Goal: Task Accomplishment & Management: Manage account settings

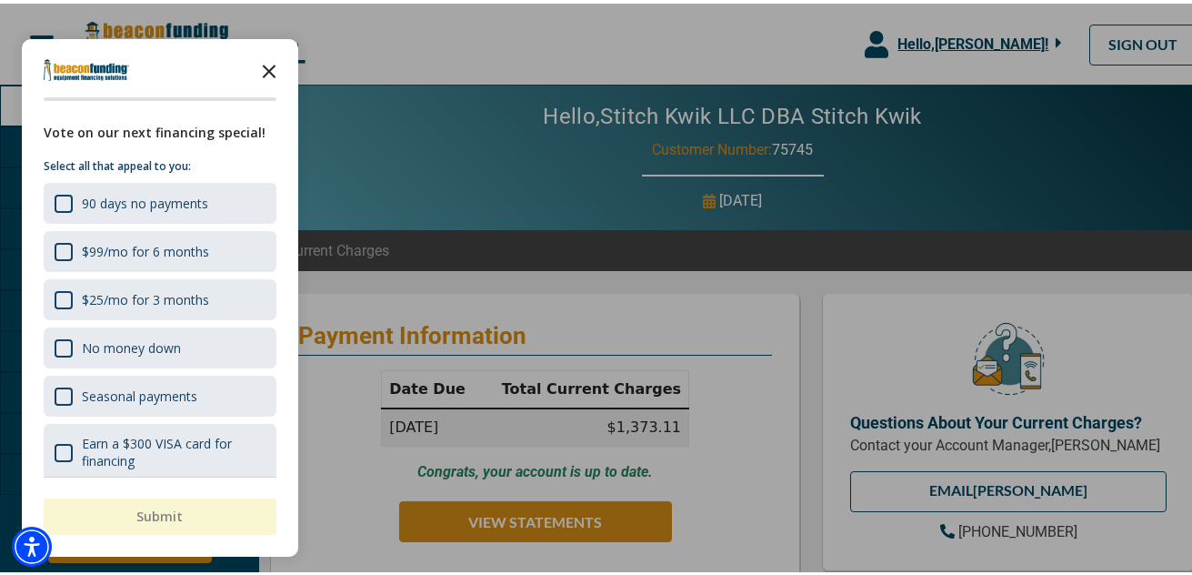
click at [267, 70] on polygon "Close the survey" at bounding box center [270, 68] width 14 height 14
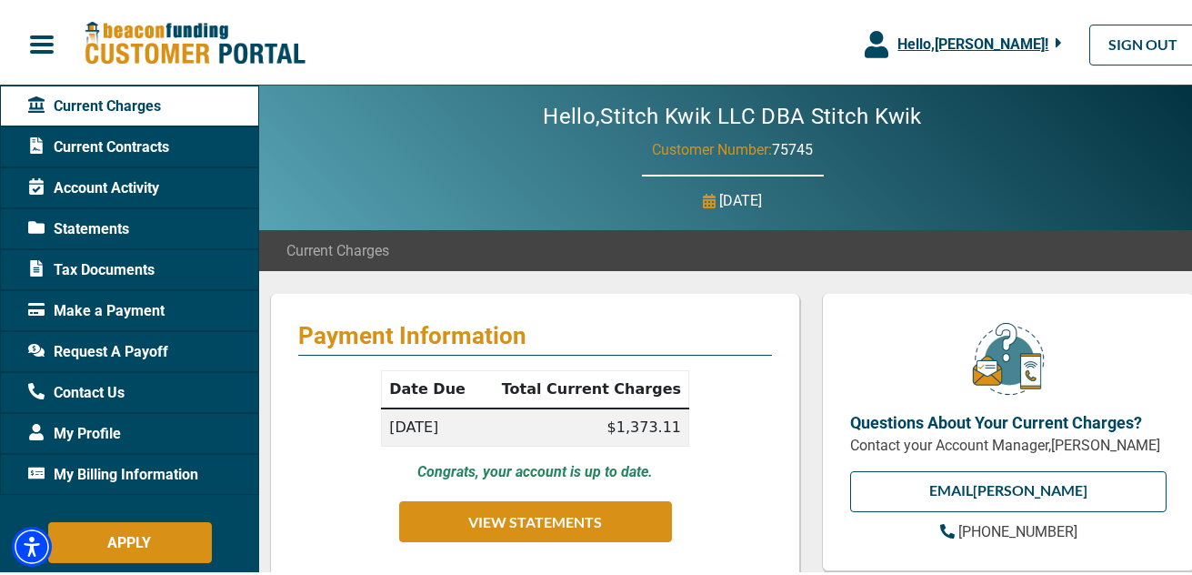
click at [1019, 39] on span "Hello, [PERSON_NAME] !" at bounding box center [973, 40] width 151 height 17
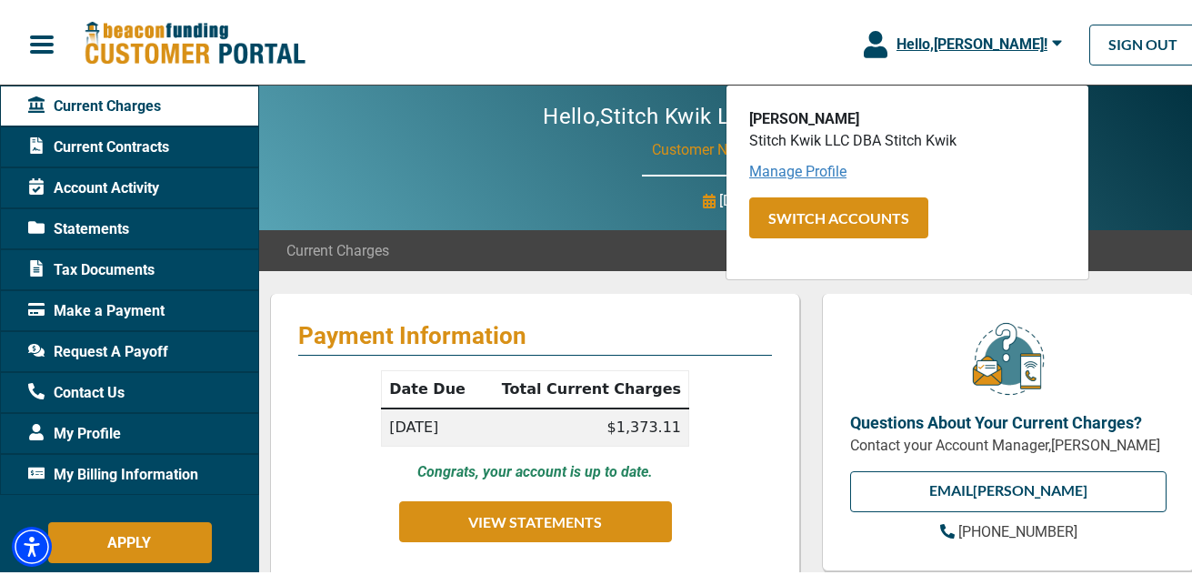
click at [795, 166] on link "Manage Profile" at bounding box center [797, 167] width 97 height 17
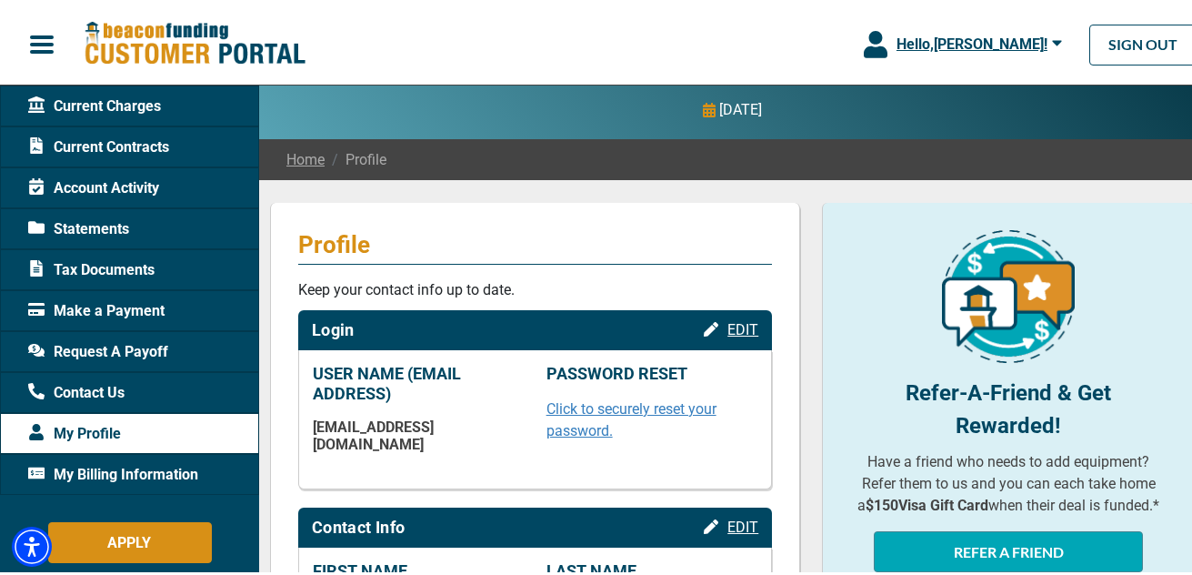
scroll to position [364, 0]
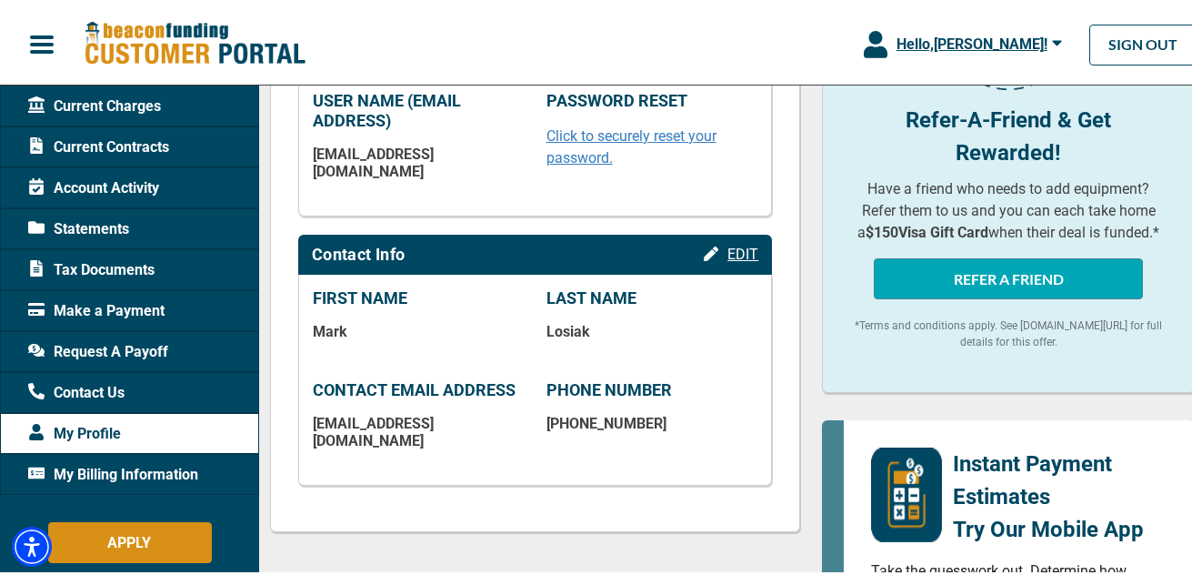
click at [736, 242] on span "EDIT" at bounding box center [743, 250] width 31 height 17
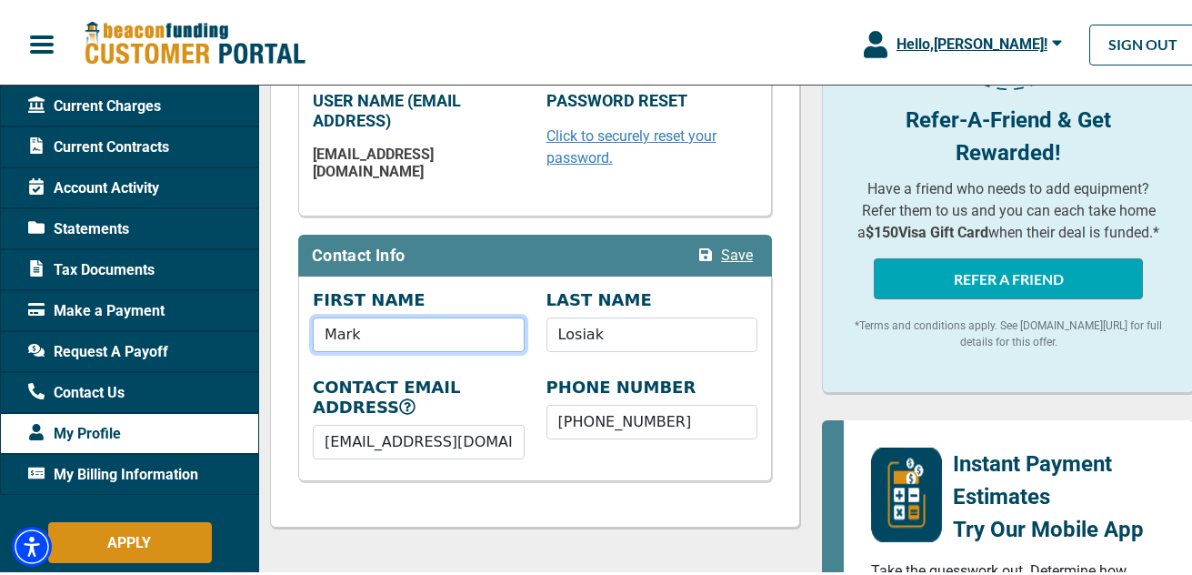
drag, startPoint x: 373, startPoint y: 312, endPoint x: 274, endPoint y: 315, distance: 99.2
click at [274, 315] on div "Profile Keep your contact info up to date. Login EDIT USER NAME (EMAIL ADDRESS)…" at bounding box center [535, 225] width 530 height 598
type input "[PERSON_NAME]"
click at [708, 486] on div "Profile Keep your contact info up to date. Login EDIT USER NAME (EMAIL ADDRESS)…" at bounding box center [535, 225] width 530 height 598
click at [728, 243] on span "Save" at bounding box center [737, 251] width 32 height 17
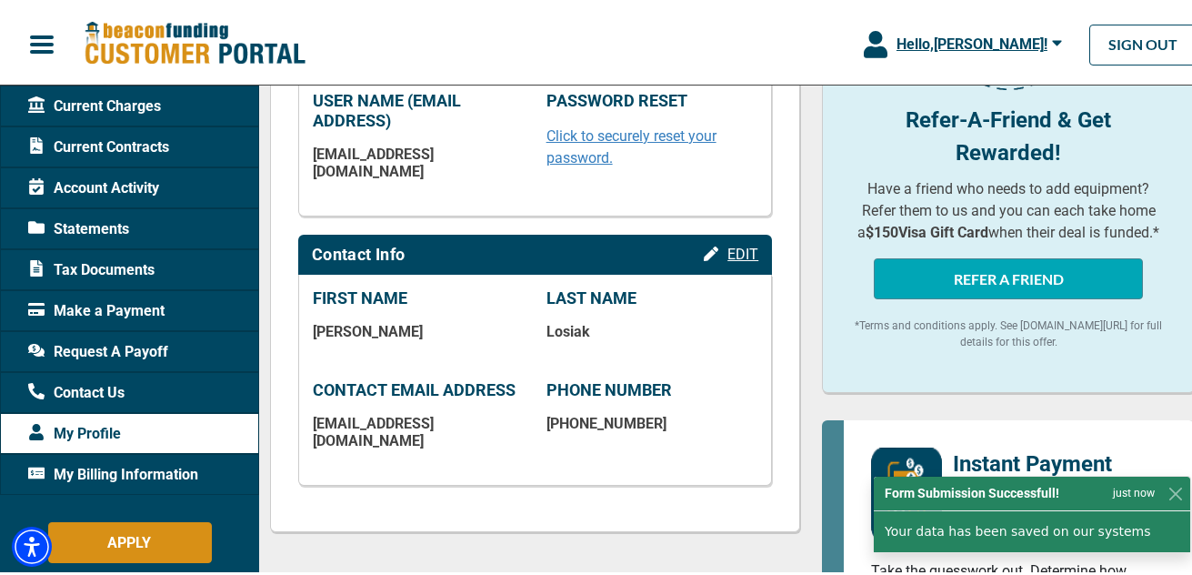
click at [737, 242] on span "EDIT" at bounding box center [743, 250] width 31 height 17
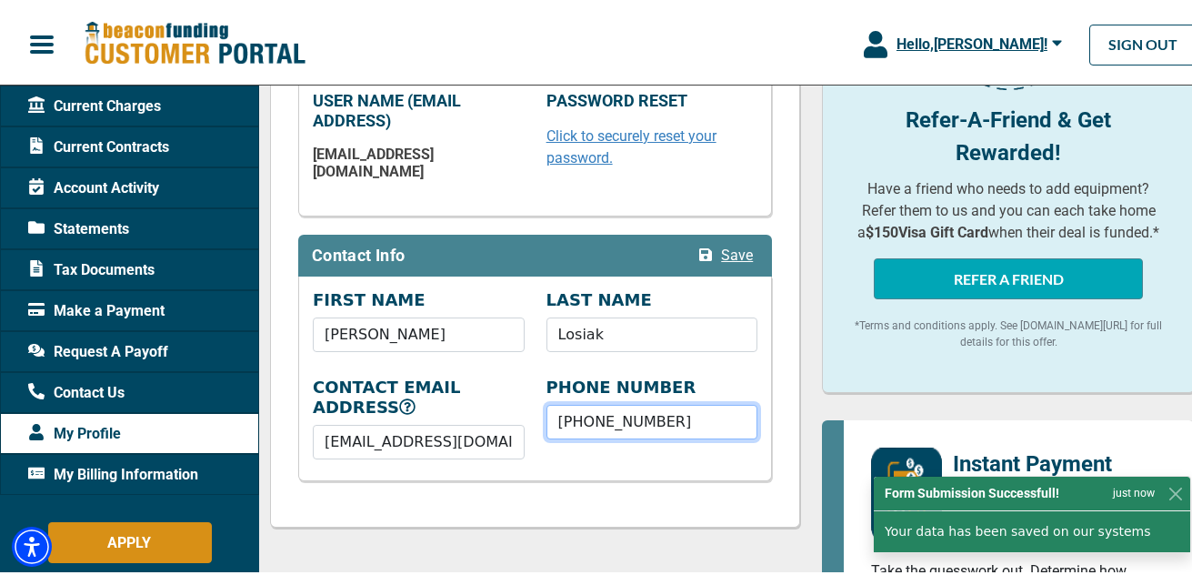
drag, startPoint x: 669, startPoint y: 407, endPoint x: 592, endPoint y: 410, distance: 77.4
click at [592, 410] on input "[PHONE_NUMBER]" at bounding box center [653, 418] width 212 height 35
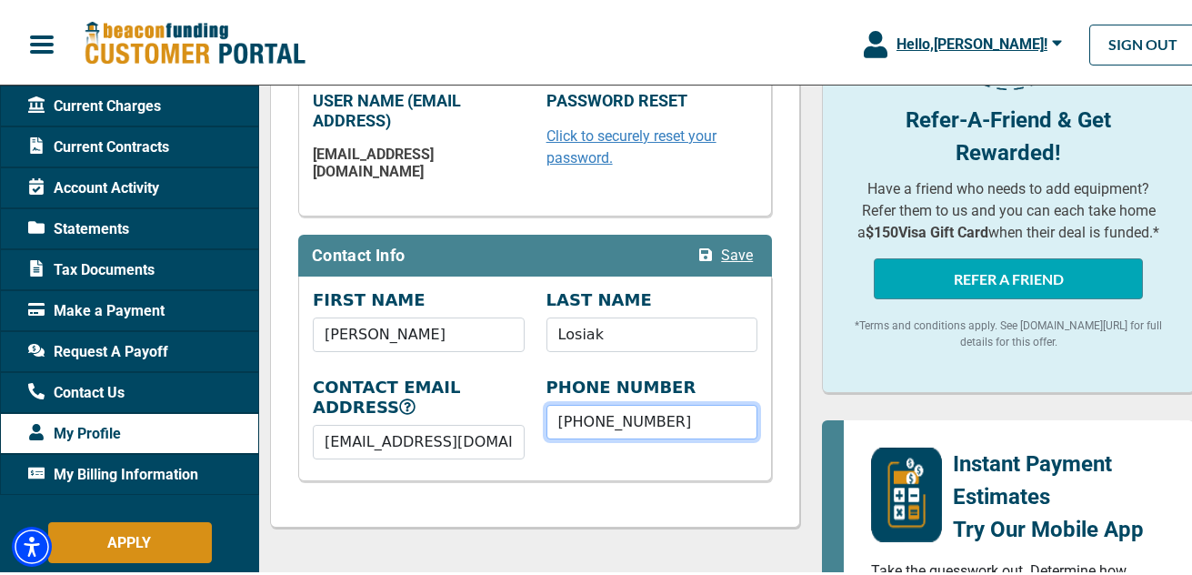
type input "[PHONE_NUMBER]"
click at [722, 243] on span "Save" at bounding box center [737, 251] width 32 height 17
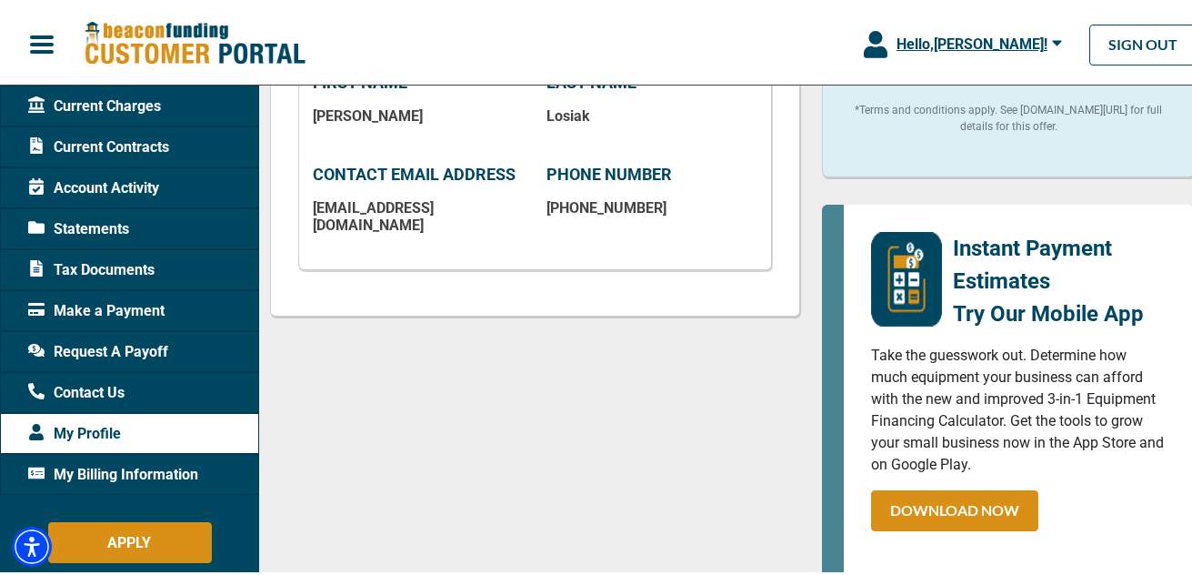
scroll to position [0, 0]
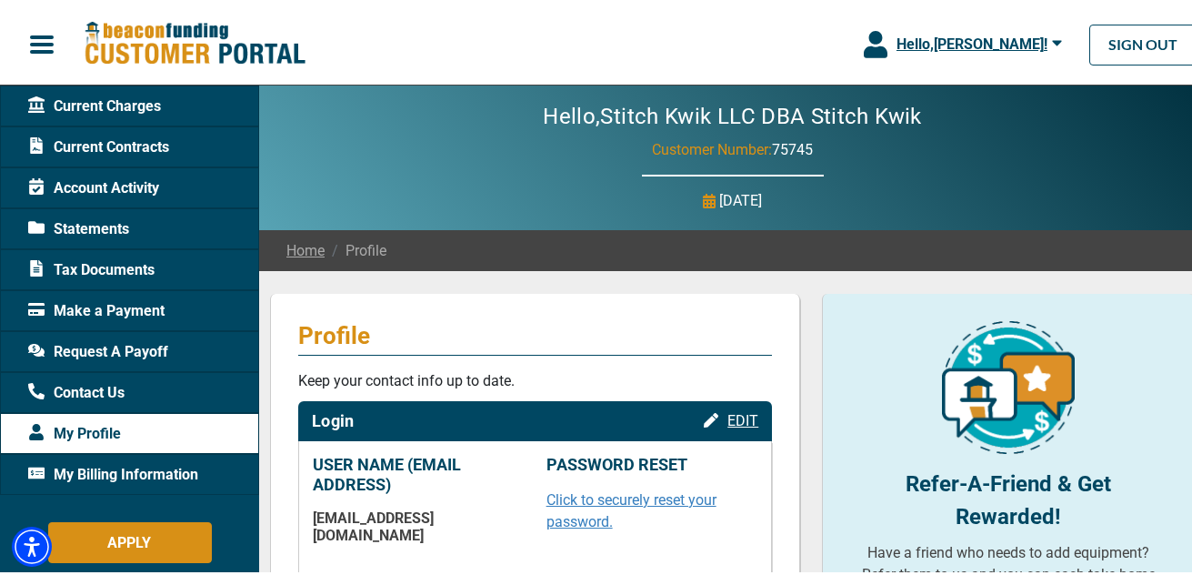
click at [87, 103] on span "Current Charges" at bounding box center [94, 103] width 133 height 22
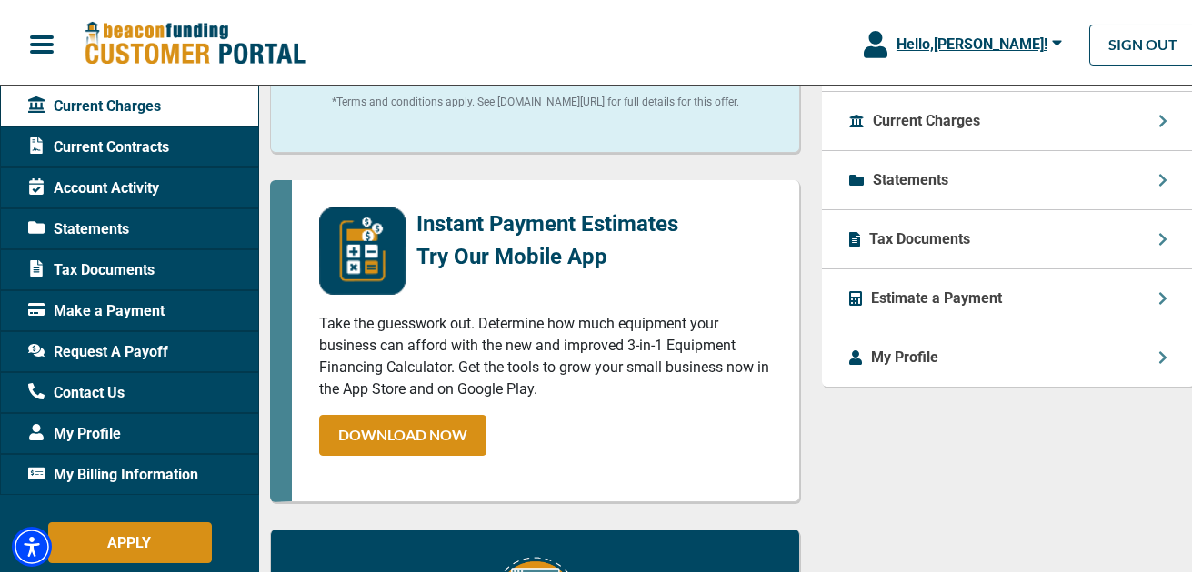
scroll to position [892, 0]
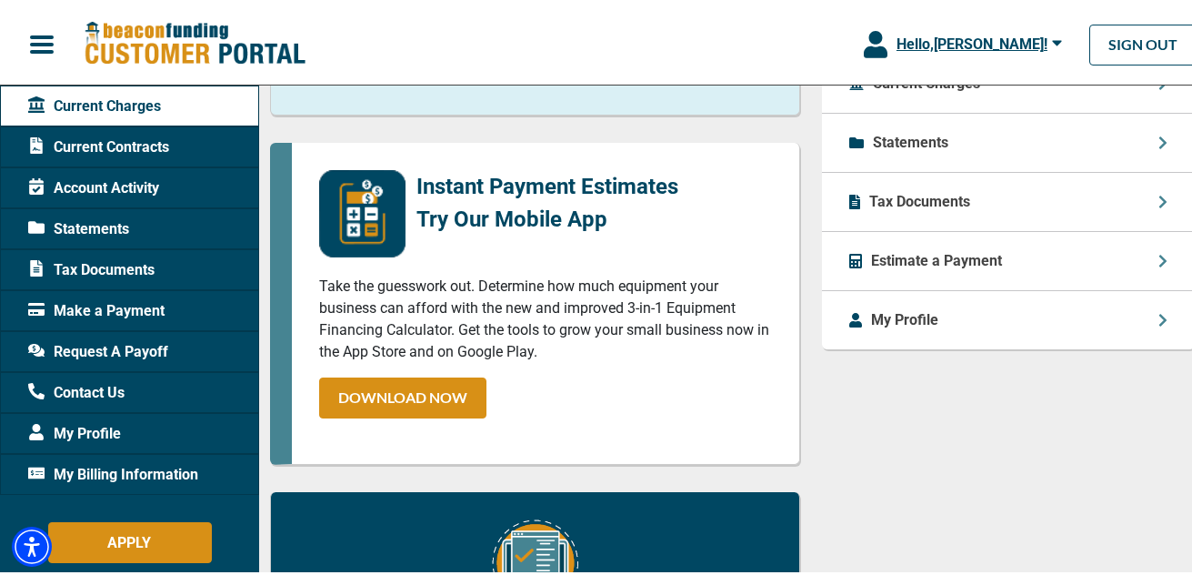
click at [1121, 256] on div "Estimate a Payment" at bounding box center [1008, 257] width 373 height 59
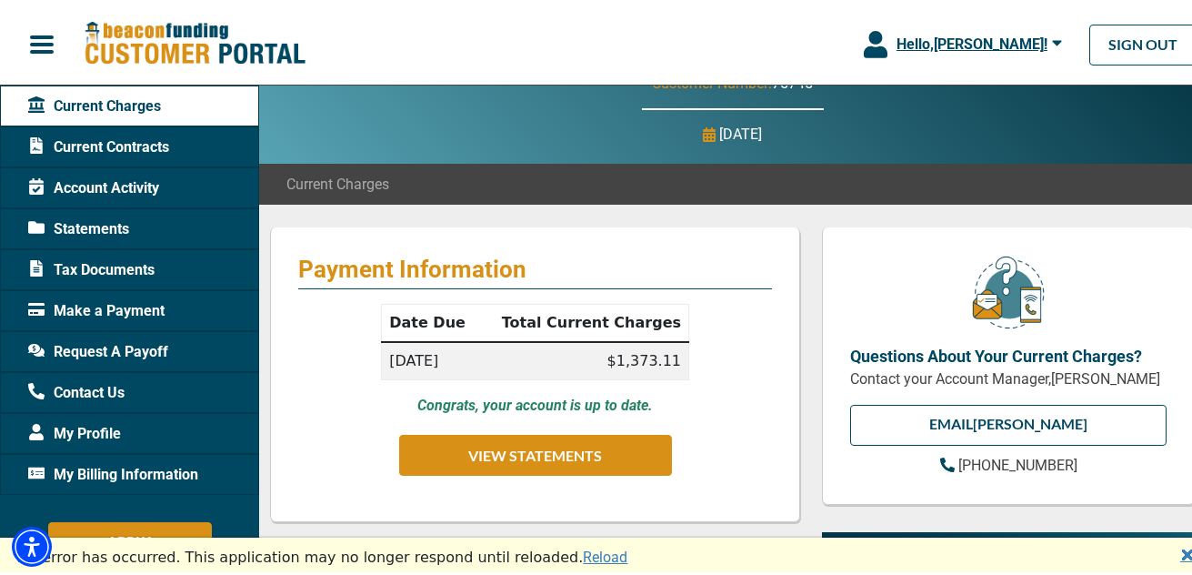
scroll to position [38, 0]
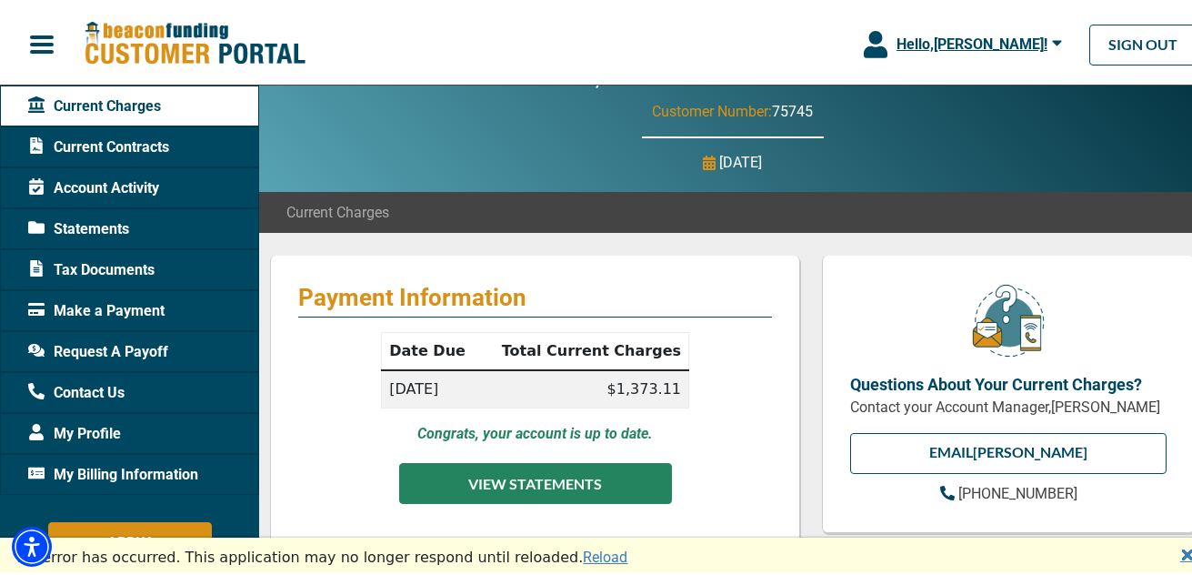
click at [541, 479] on button "VIEW STATEMENTS" at bounding box center [535, 479] width 273 height 41
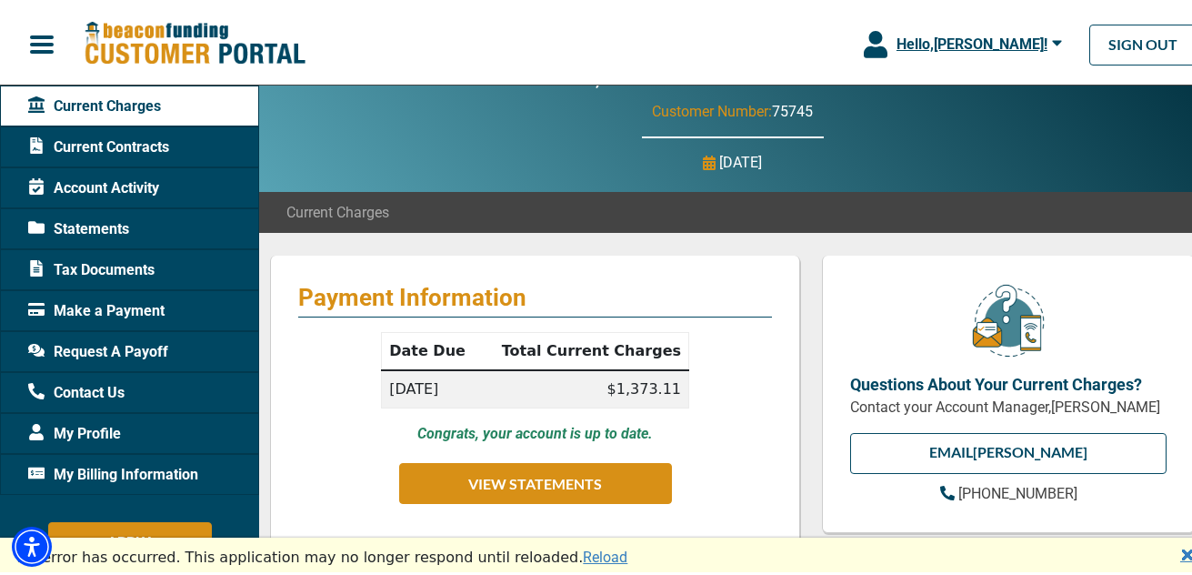
click at [89, 310] on span "Make a Payment" at bounding box center [96, 307] width 136 height 22
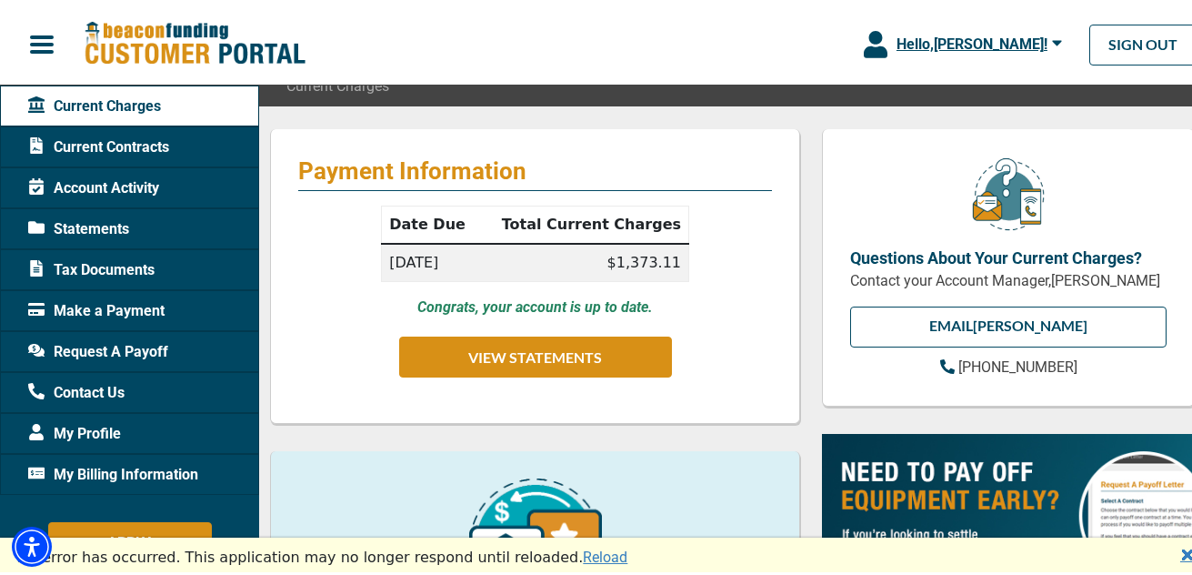
scroll to position [134, 0]
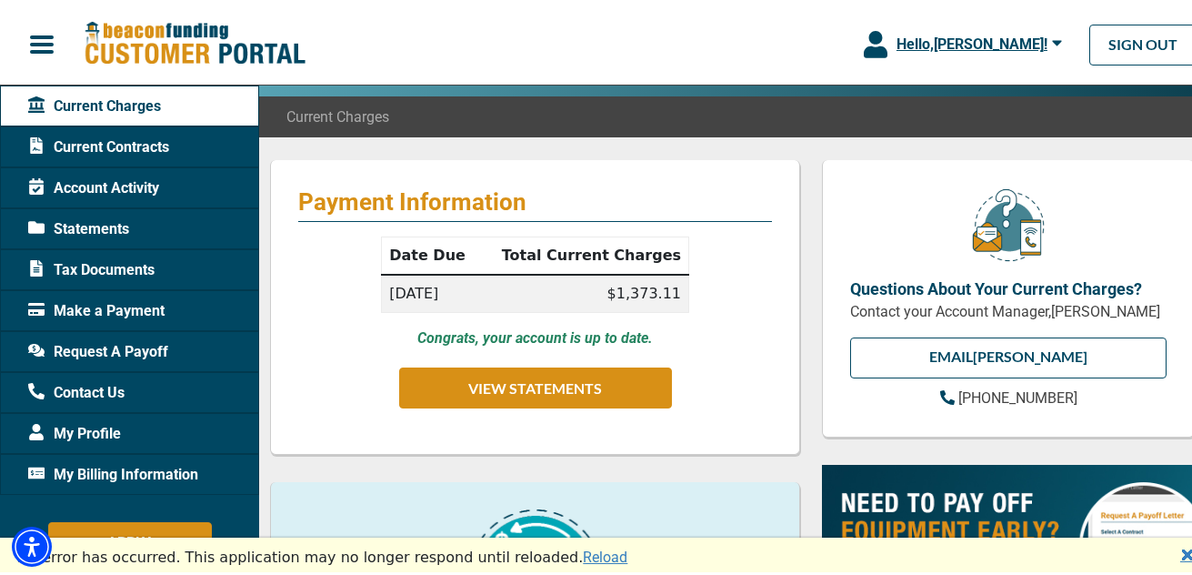
click at [89, 308] on span "Make a Payment" at bounding box center [96, 307] width 136 height 22
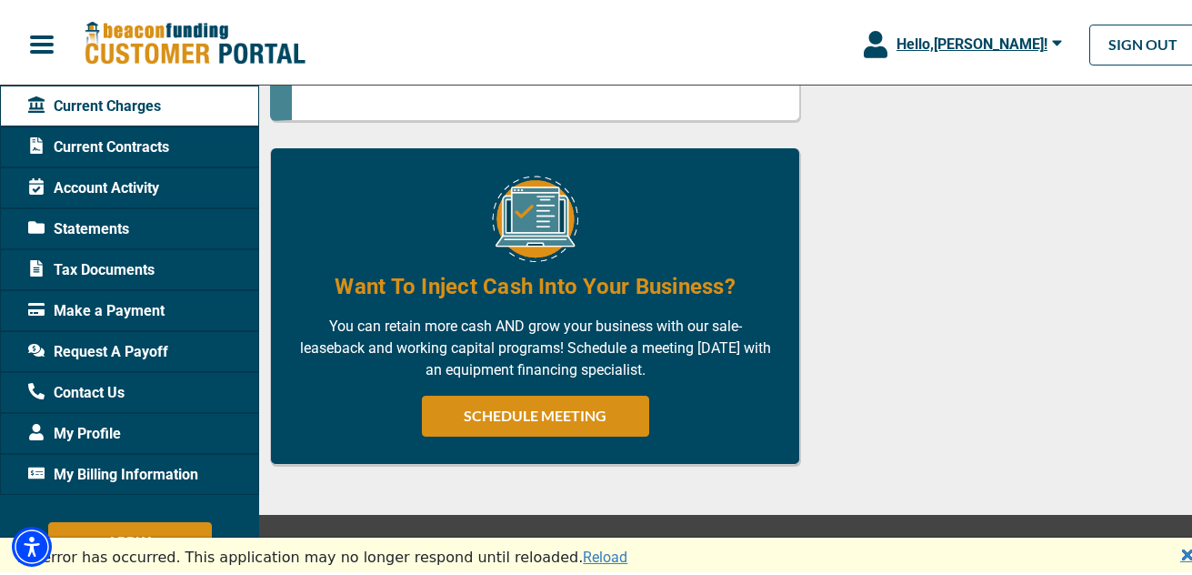
scroll to position [1263, 0]
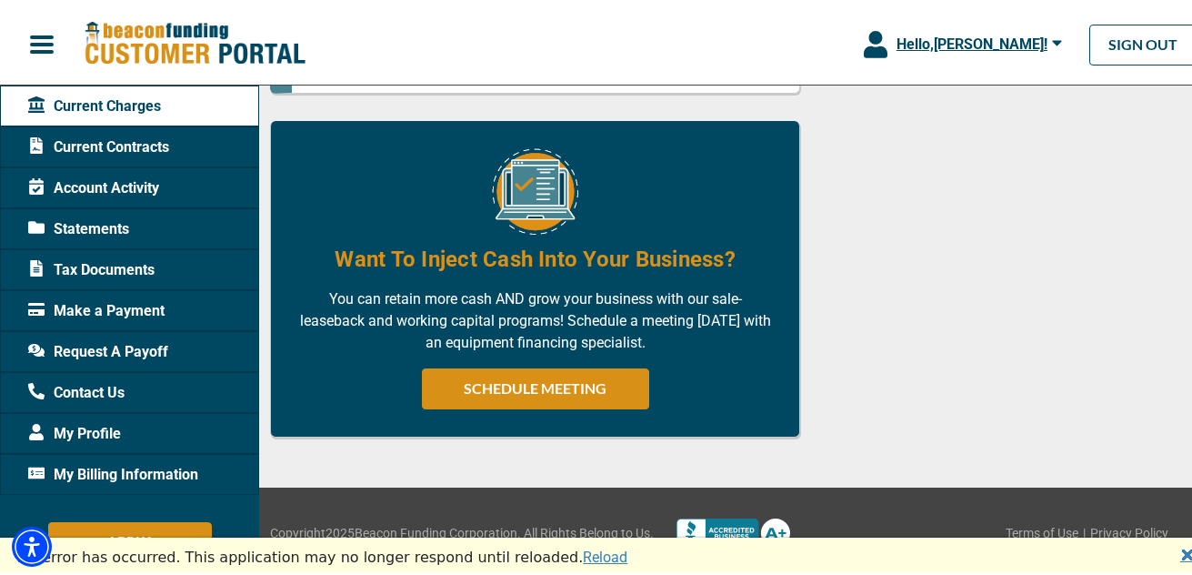
click at [1181, 556] on link "🗙" at bounding box center [1188, 552] width 15 height 22
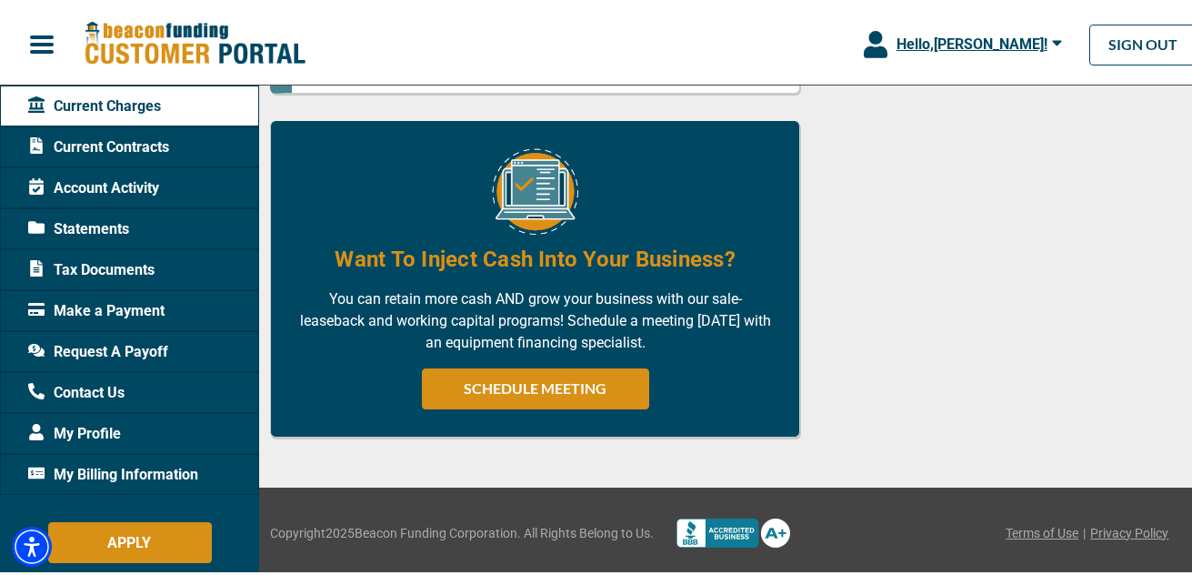
click at [110, 309] on span "Make a Payment" at bounding box center [96, 307] width 136 height 22
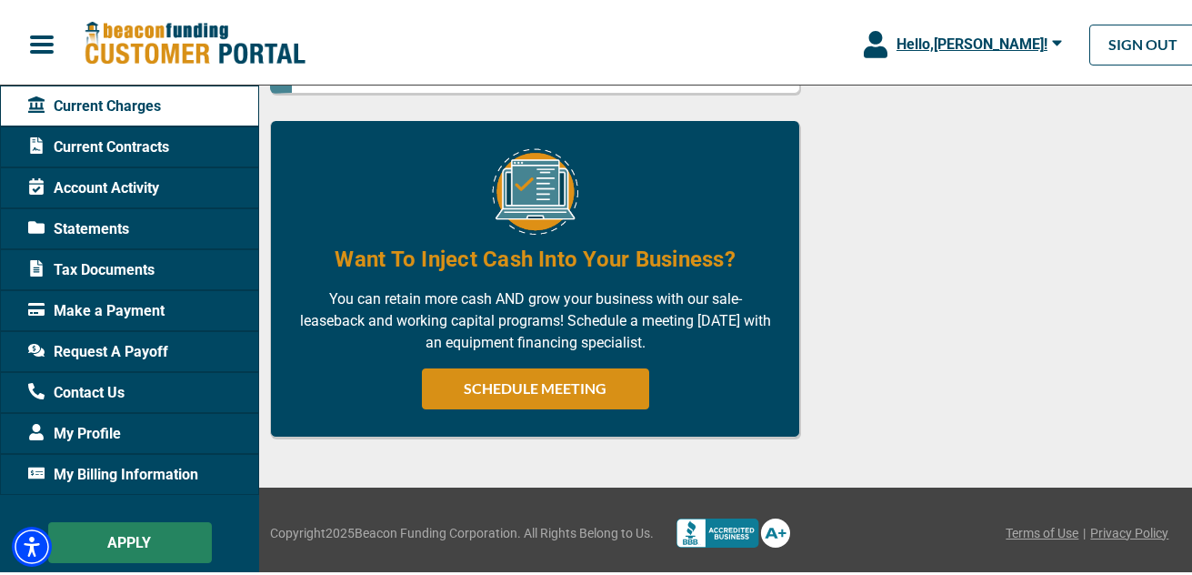
click at [131, 538] on button "APPLY" at bounding box center [130, 538] width 164 height 41
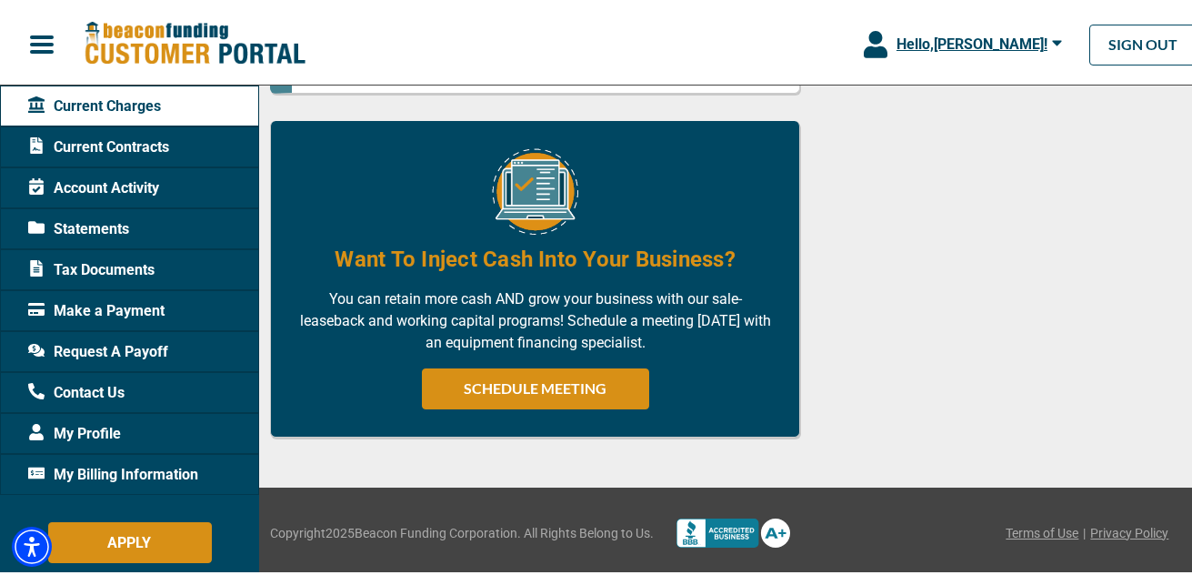
click at [126, 144] on span "Current Contracts" at bounding box center [98, 144] width 141 height 22
click at [98, 191] on span "Account Activity" at bounding box center [93, 185] width 131 height 22
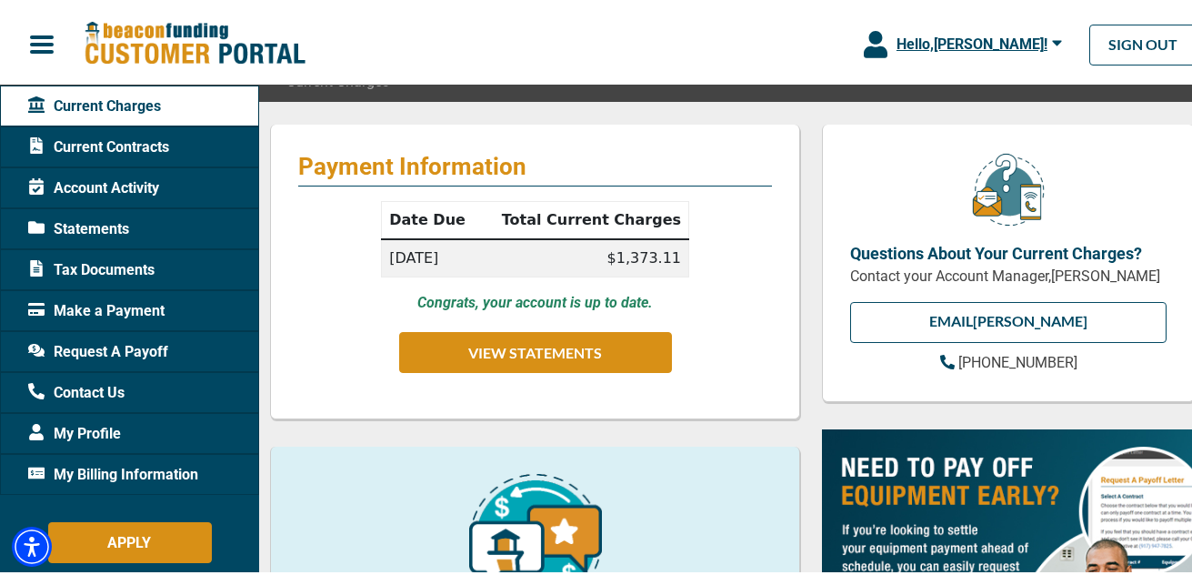
scroll to position [0, 0]
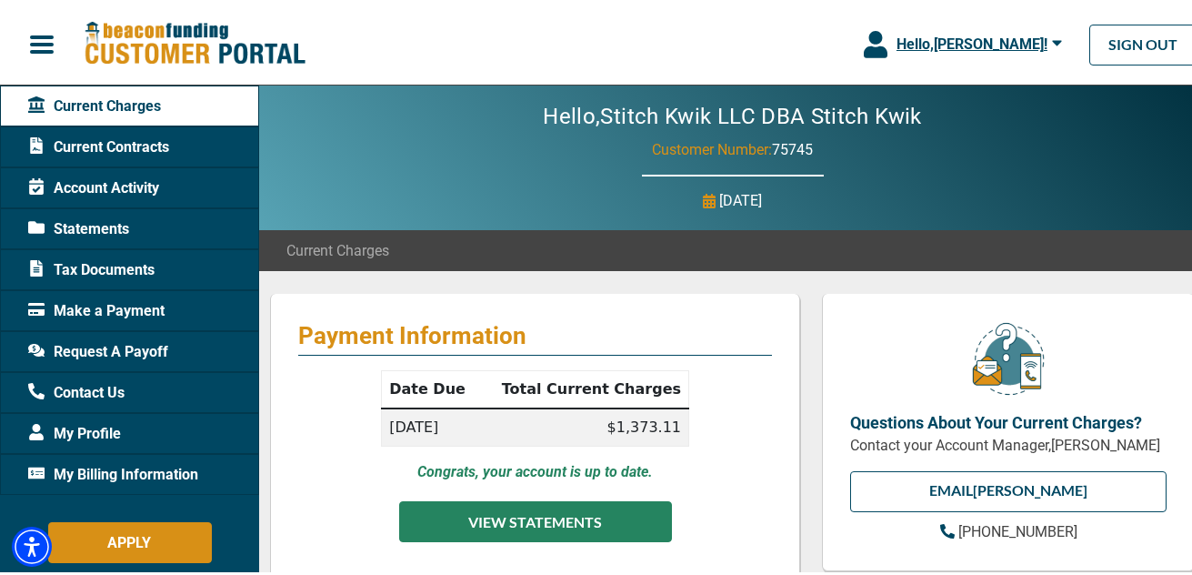
click at [568, 524] on button "VIEW STATEMENTS" at bounding box center [535, 518] width 273 height 41
